Goal: Information Seeking & Learning: Find specific fact

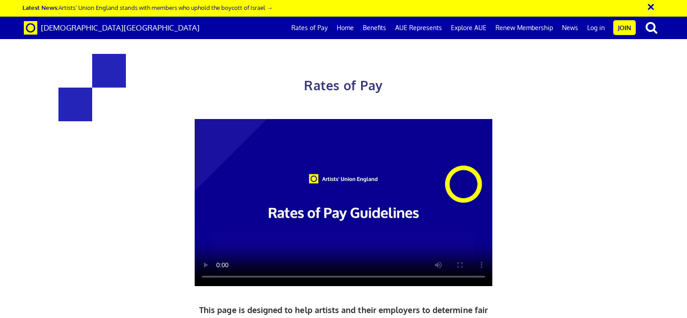
scroll to position [21, 0]
click at [342, 191] on video at bounding box center [344, 203] width 298 height 168
drag, startPoint x: 159, startPoint y: 168, endPoint x: 273, endPoint y: 214, distance: 122.9
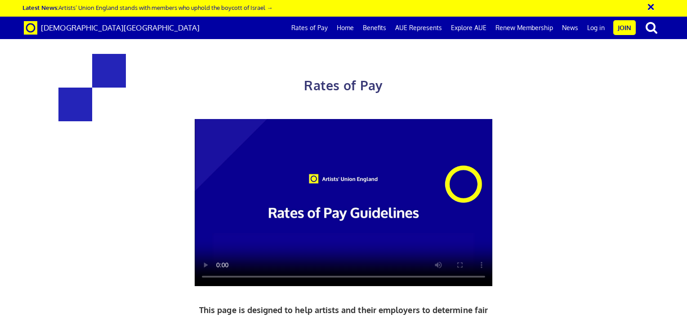
drag, startPoint x: 273, startPoint y: 214, endPoint x: 277, endPoint y: 264, distance: 51.0
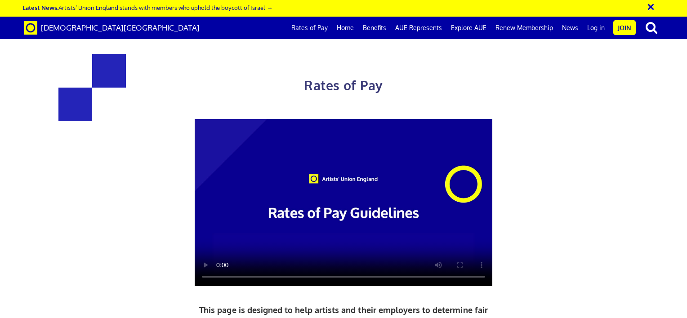
drag, startPoint x: 263, startPoint y: 119, endPoint x: 162, endPoint y: 115, distance: 100.8
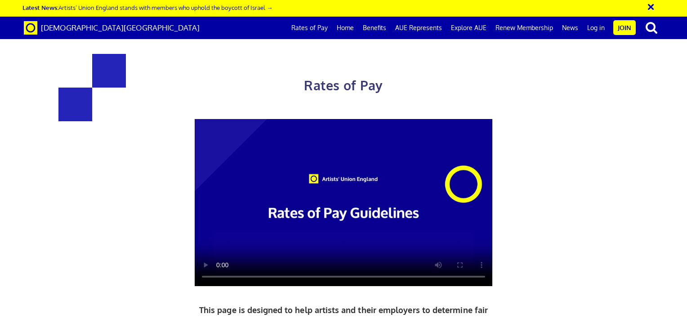
drag, startPoint x: 162, startPoint y: 115, endPoint x: 148, endPoint y: 116, distance: 14.0
drag, startPoint x: 219, startPoint y: 113, endPoint x: 155, endPoint y: 110, distance: 64.4
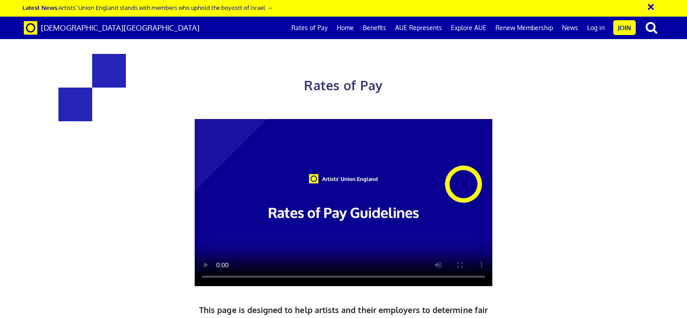
drag, startPoint x: 155, startPoint y: 110, endPoint x: 110, endPoint y: 101, distance: 45.8
